Goal: Task Accomplishment & Management: Manage account settings

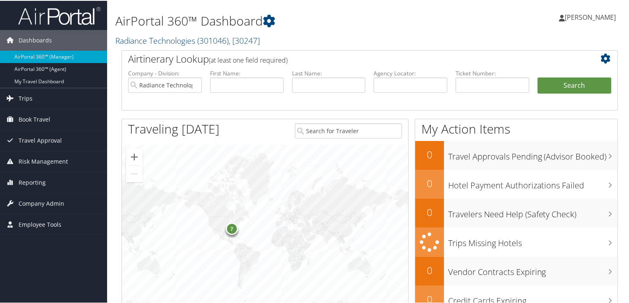
click at [196, 38] on link "Radiance Technologies ( 301046 ) , [ 30247 ]" at bounding box center [187, 39] width 145 height 11
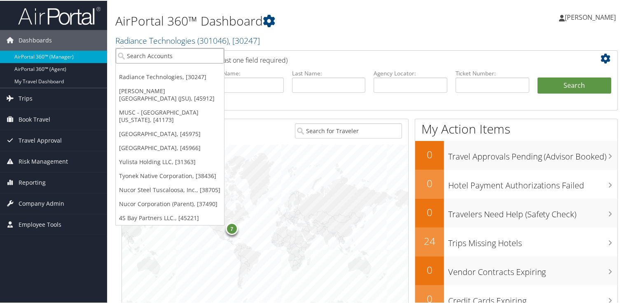
click at [137, 54] on input "search" at bounding box center [170, 54] width 108 height 15
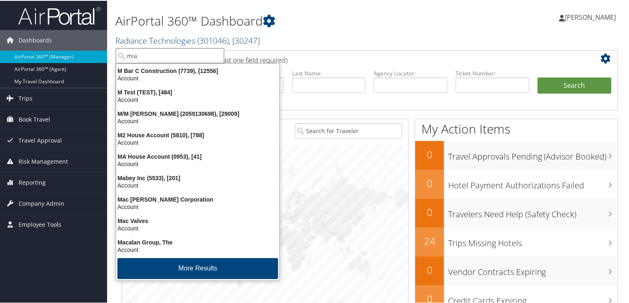
type input "miam"
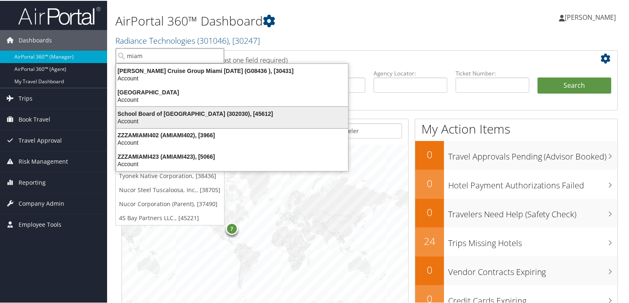
click at [166, 113] on div "School Board of Miami Dade County (302030), [45612]" at bounding box center [232, 112] width 242 height 7
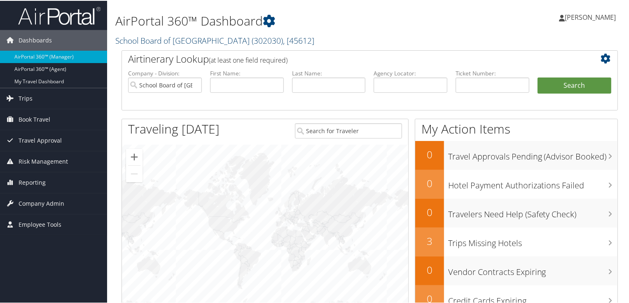
click at [214, 38] on link "School Board of Miami Dade County ( 302030 ) , [ 45612 ]" at bounding box center [214, 39] width 199 height 11
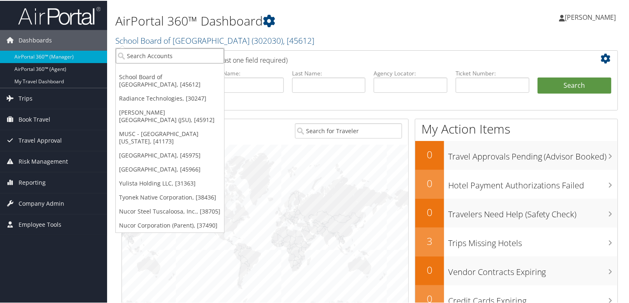
click at [163, 55] on input "search" at bounding box center [170, 54] width 108 height 15
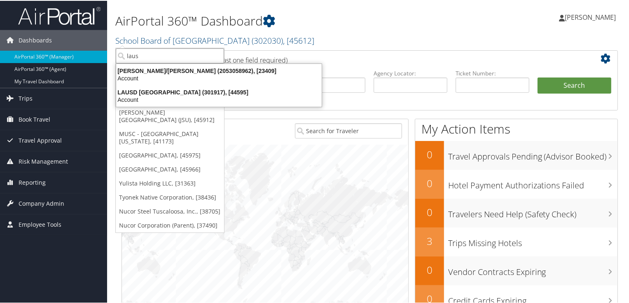
type input "lausd"
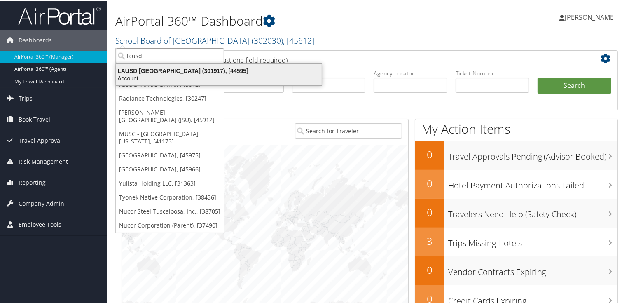
click at [170, 71] on div "LAUSD Los Angeles Unified School District (301917), [44595]" at bounding box center [218, 69] width 215 height 7
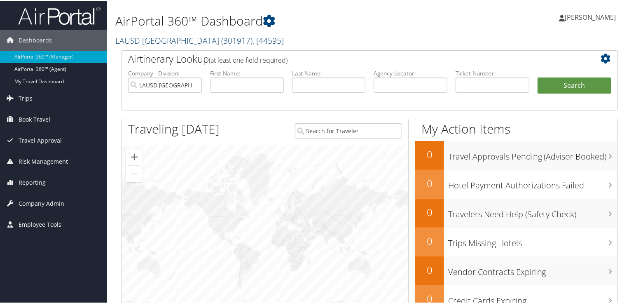
click at [220, 42] on link "LAUSD Los Angeles Unified School District ( 301917 ) , [ 44595 ]" at bounding box center [199, 39] width 168 height 11
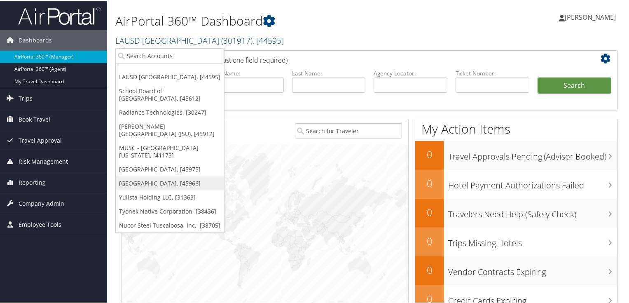
click at [156, 182] on link "[GEOGRAPHIC_DATA], [45966]" at bounding box center [170, 182] width 108 height 14
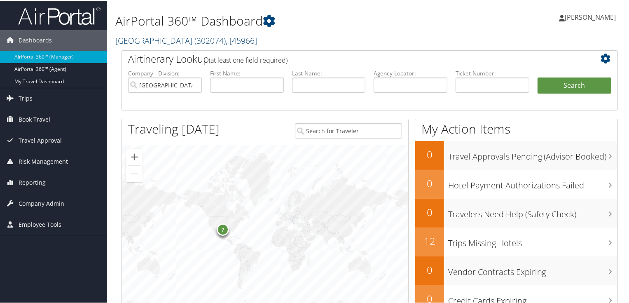
click at [170, 40] on link "Abilene Christian University ( 302074 ) , [ 45966 ]" at bounding box center [186, 39] width 142 height 11
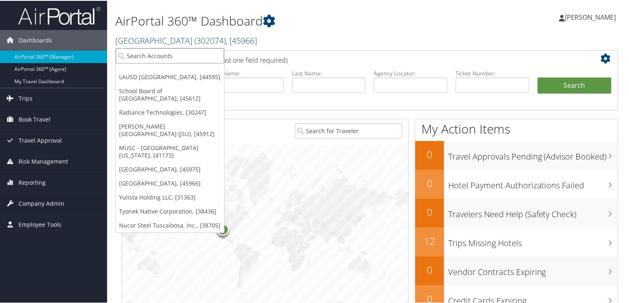
click at [137, 58] on input "search" at bounding box center [170, 54] width 108 height 15
type input "pacifi"
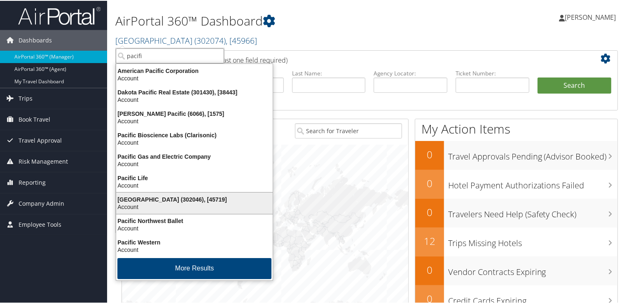
click at [156, 196] on div "Pacific Lutheran University (302046), [45719]" at bounding box center [194, 198] width 166 height 7
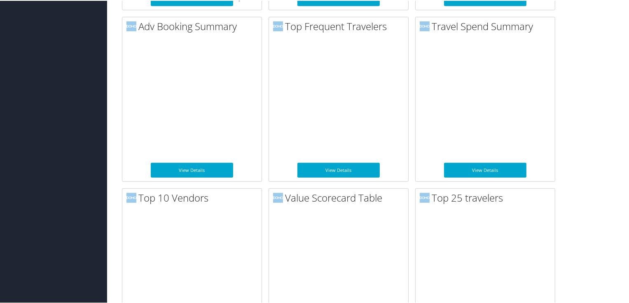
scroll to position [523, 0]
